Goal: Transaction & Acquisition: Book appointment/travel/reservation

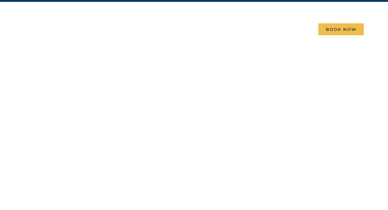
scroll to position [33, 0]
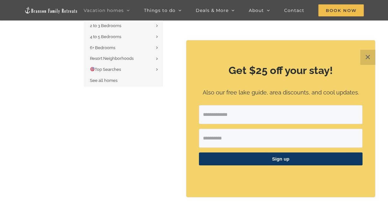
click at [104, 11] on span "Vacation homes" at bounding box center [104, 10] width 40 height 4
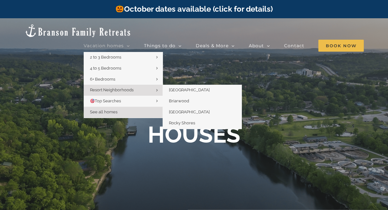
click at [109, 88] on span "Resort Neighborhoods" at bounding box center [112, 90] width 44 height 5
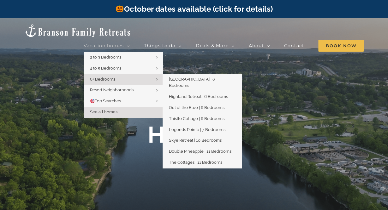
click at [106, 77] on span "6+ Bedrooms" at bounding box center [102, 79] width 25 height 5
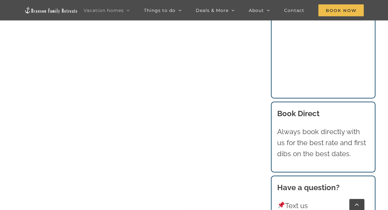
scroll to position [577, 0]
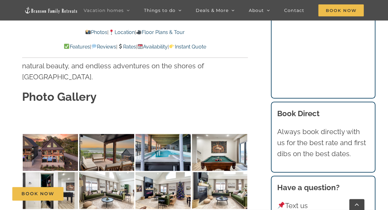
scroll to position [1871, 0]
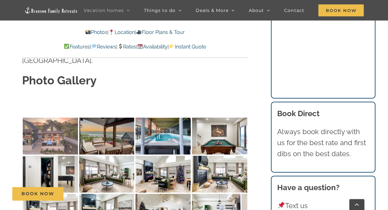
click at [58, 118] on img at bounding box center [50, 136] width 55 height 37
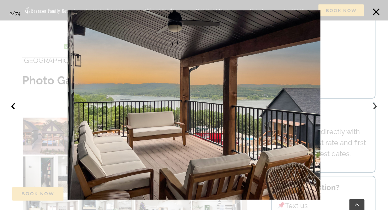
click at [375, 108] on button "›" at bounding box center [375, 105] width 14 height 14
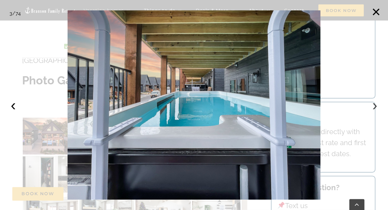
click at [375, 108] on button "›" at bounding box center [375, 105] width 14 height 14
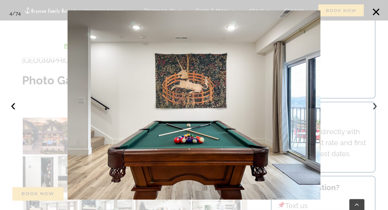
click at [375, 108] on button "›" at bounding box center [375, 105] width 14 height 14
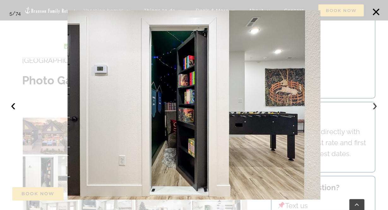
click at [375, 108] on button "›" at bounding box center [375, 105] width 14 height 14
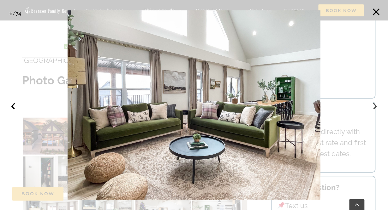
click at [375, 108] on button "›" at bounding box center [375, 105] width 14 height 14
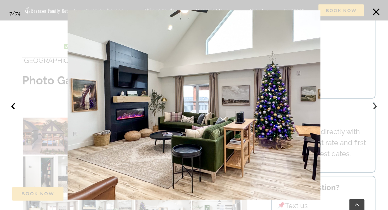
click at [375, 108] on button "›" at bounding box center [375, 105] width 14 height 14
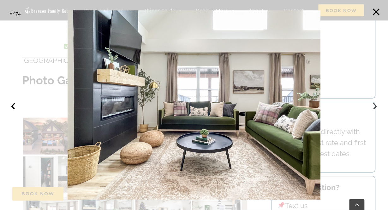
click at [375, 108] on button "›" at bounding box center [375, 105] width 14 height 14
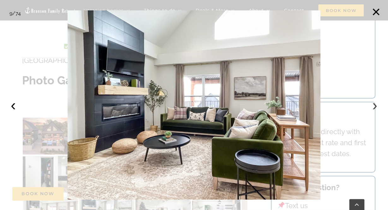
click at [375, 108] on button "›" at bounding box center [375, 105] width 14 height 14
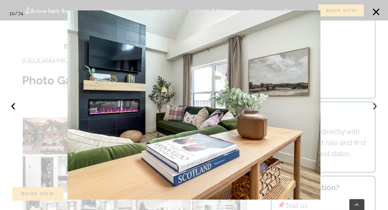
click at [375, 108] on button "›" at bounding box center [375, 105] width 14 height 14
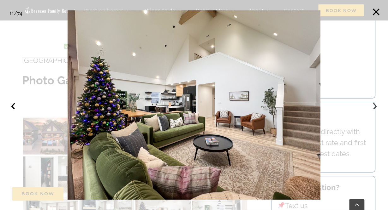
click at [375, 108] on button "›" at bounding box center [375, 105] width 14 height 14
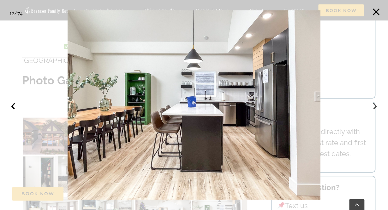
click at [375, 108] on button "›" at bounding box center [375, 105] width 14 height 14
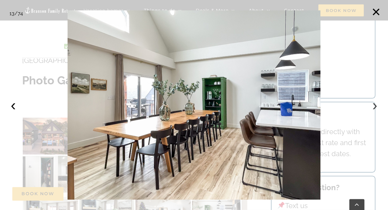
click at [375, 108] on button "›" at bounding box center [375, 105] width 14 height 14
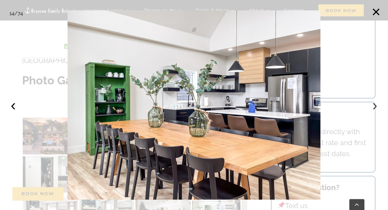
click at [375, 108] on button "›" at bounding box center [375, 105] width 14 height 14
